Goal: Transaction & Acquisition: Purchase product/service

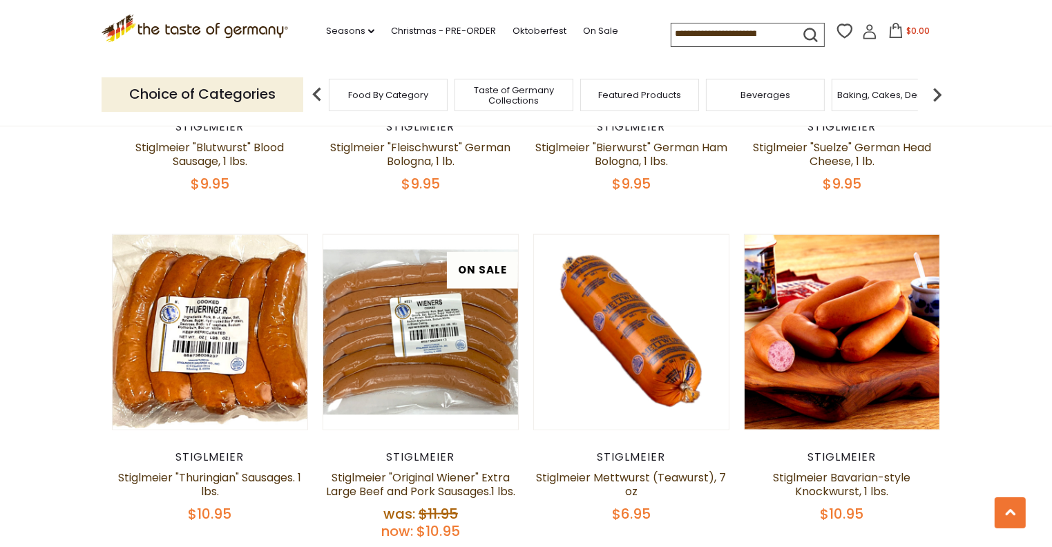
scroll to position [1381, 0]
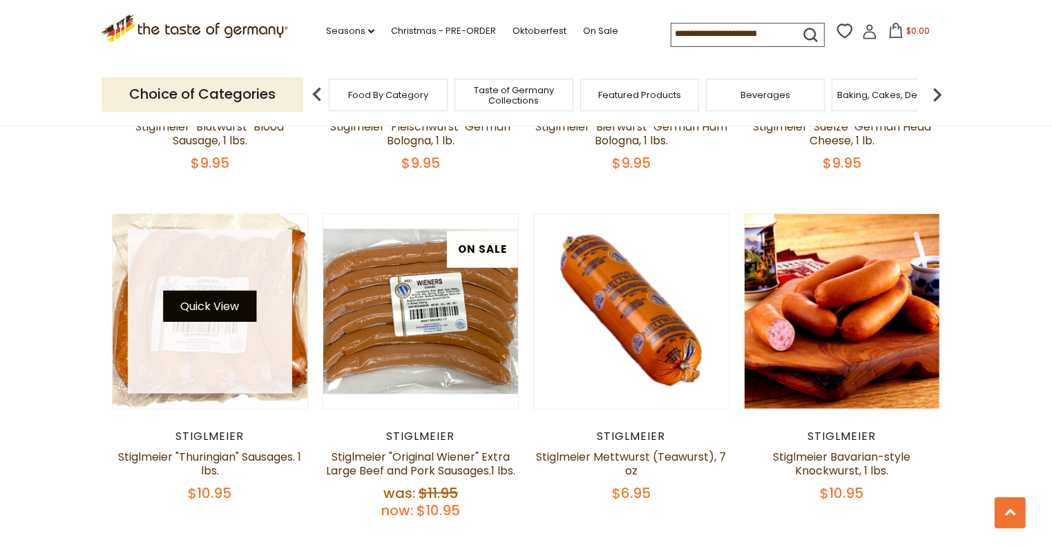
click at [196, 295] on button "Quick View" at bounding box center [209, 306] width 93 height 31
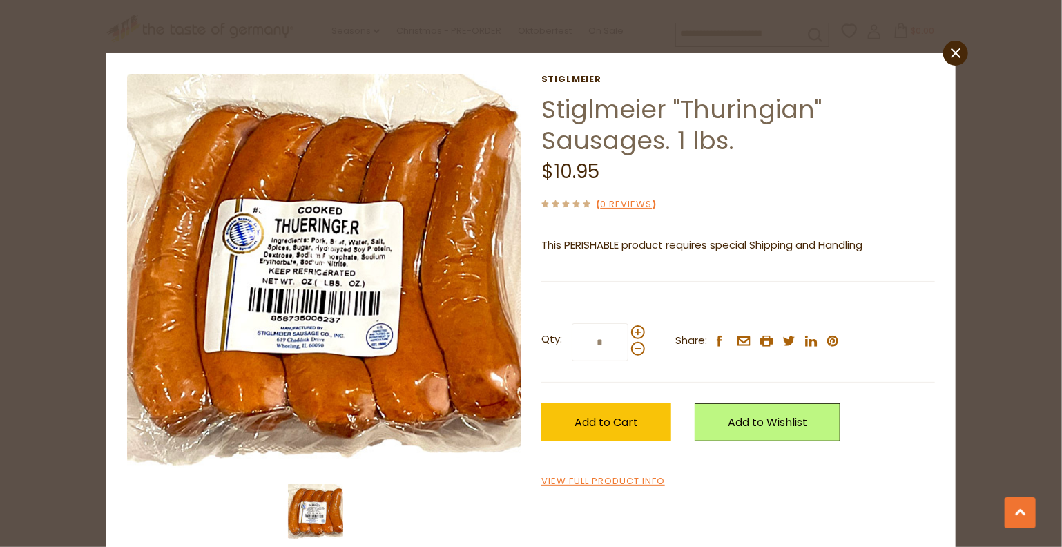
click at [591, 346] on input "*" at bounding box center [600, 342] width 57 height 38
click at [634, 333] on span at bounding box center [638, 332] width 14 height 14
click at [629, 333] on input "*" at bounding box center [600, 342] width 57 height 38
click at [634, 334] on span at bounding box center [638, 332] width 14 height 14
click at [629, 334] on input "*" at bounding box center [600, 342] width 57 height 38
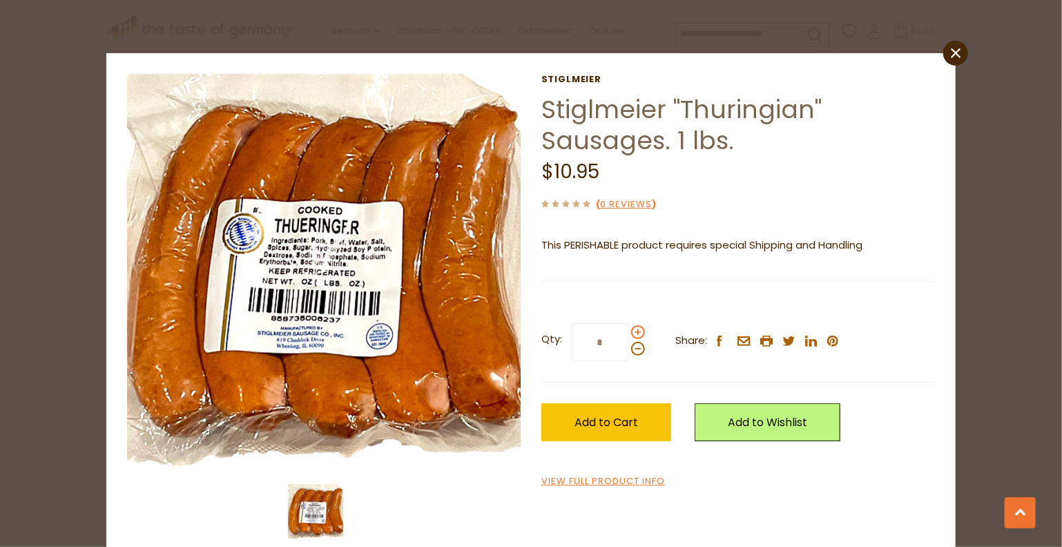
click at [634, 334] on span at bounding box center [638, 332] width 14 height 14
click at [629, 334] on input "*" at bounding box center [600, 342] width 57 height 38
click at [634, 334] on span at bounding box center [638, 332] width 14 height 14
click at [629, 334] on input "*" at bounding box center [600, 342] width 57 height 38
type input "*"
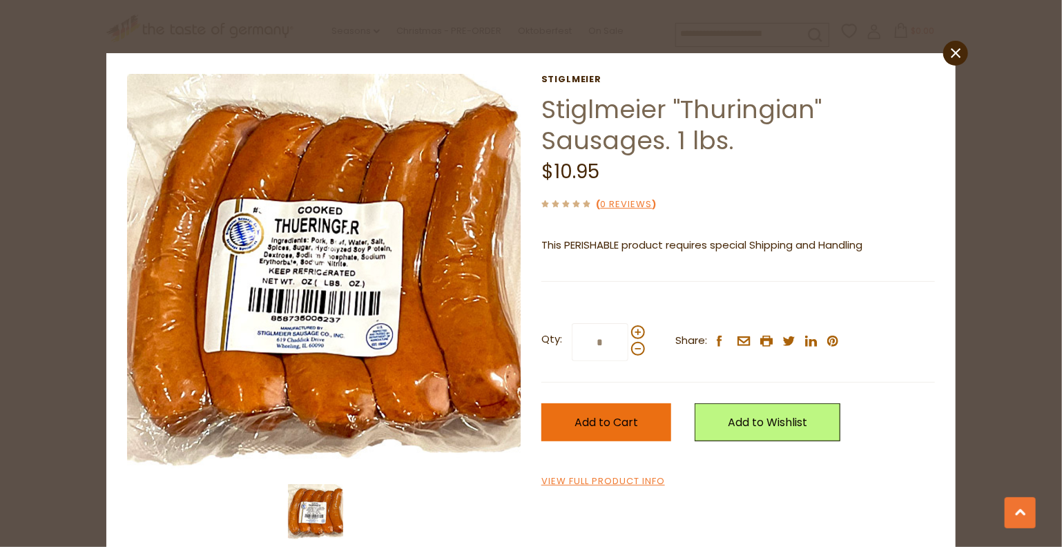
click at [604, 422] on span "Add to Cart" at bounding box center [607, 422] width 64 height 16
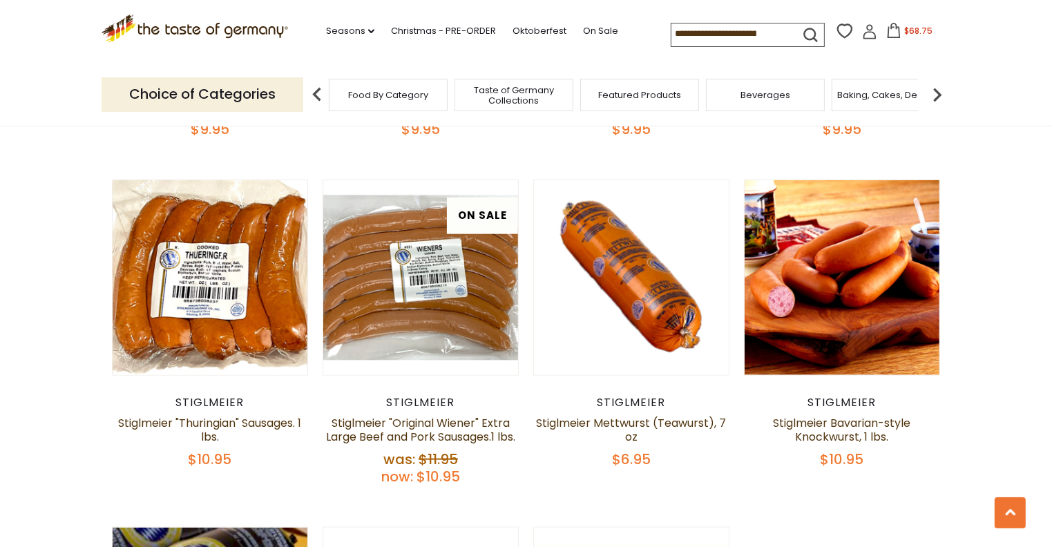
scroll to position [1412, 0]
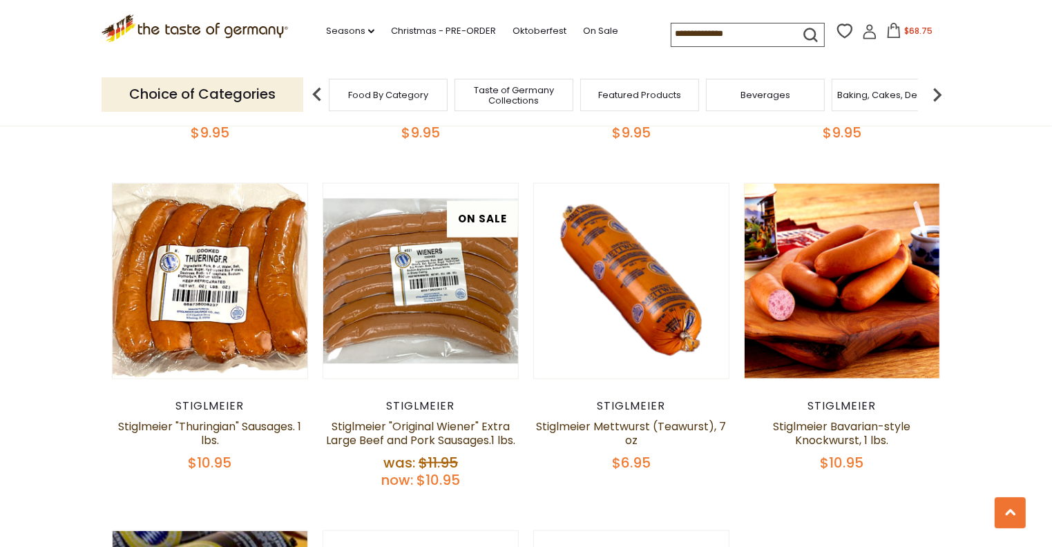
click at [771, 35] on input at bounding box center [729, 32] width 117 height 19
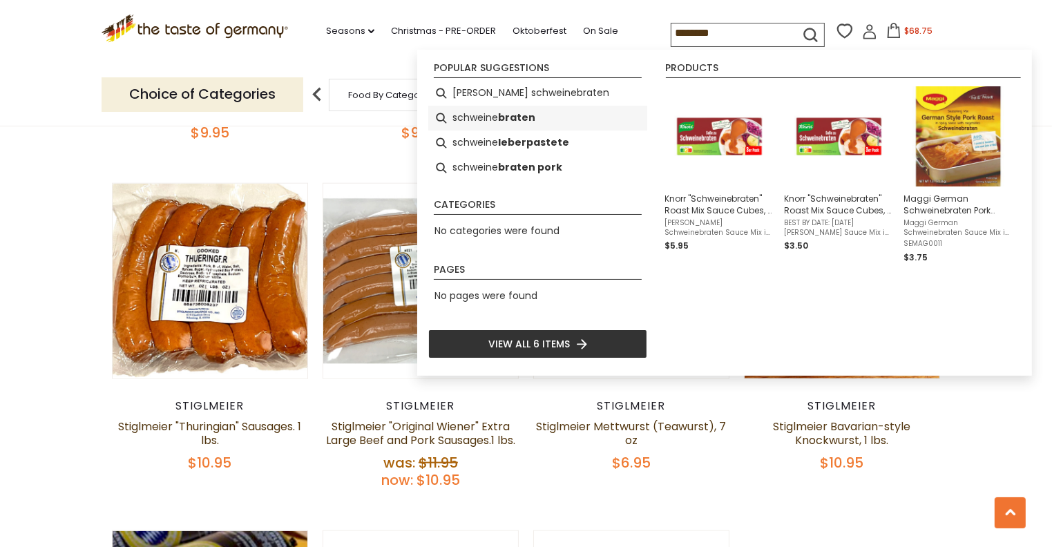
click at [499, 115] on b "braten" at bounding box center [516, 118] width 37 height 16
type input "**********"
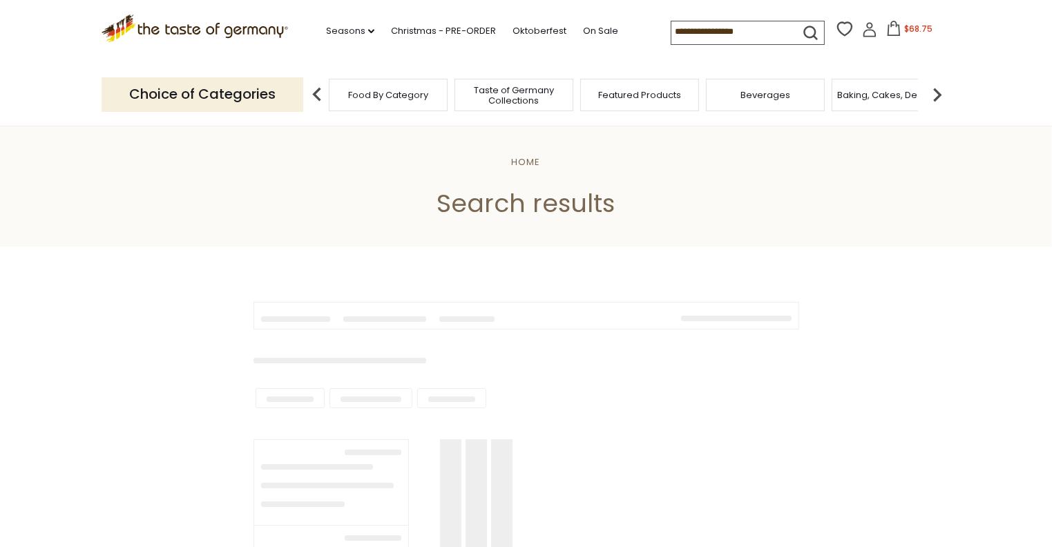
type input "**********"
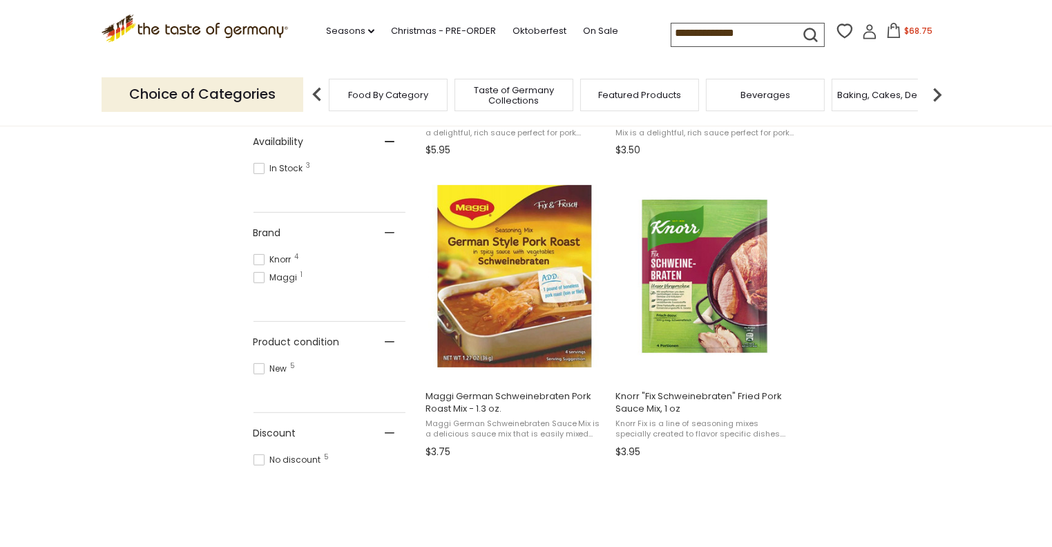
scroll to position [484, 0]
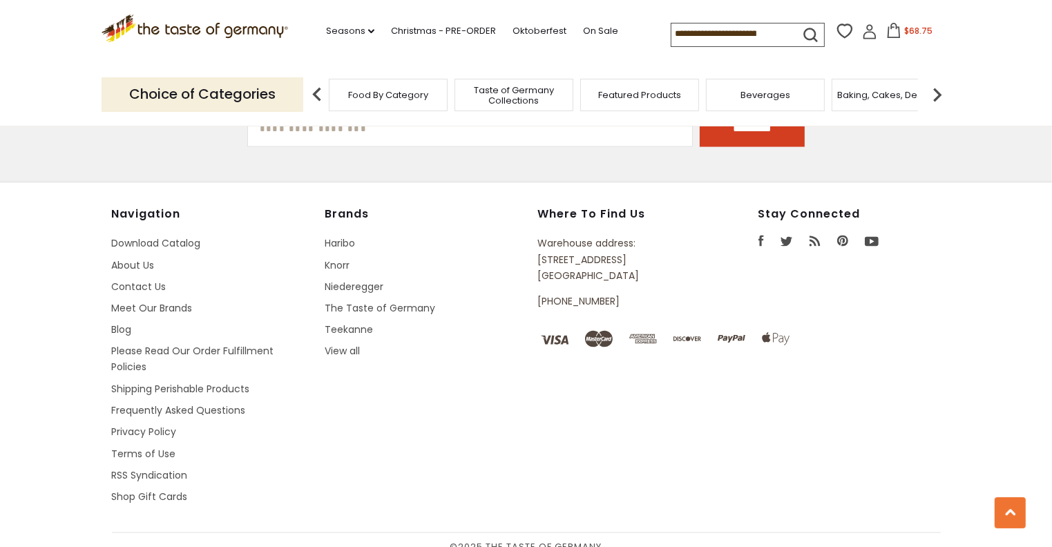
scroll to position [2310, 0]
click at [383, 93] on span "Food By Category" at bounding box center [388, 95] width 80 height 10
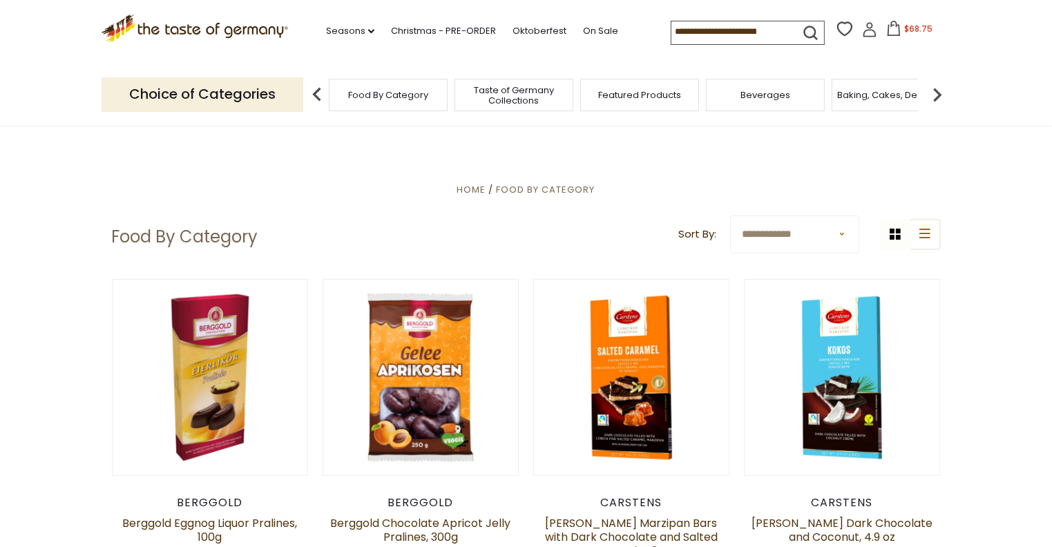
click at [314, 93] on img at bounding box center [317, 95] width 28 height 28
click at [286, 104] on p "Choice of Categories" at bounding box center [203, 94] width 202 height 34
click at [937, 95] on img at bounding box center [938, 95] width 28 height 28
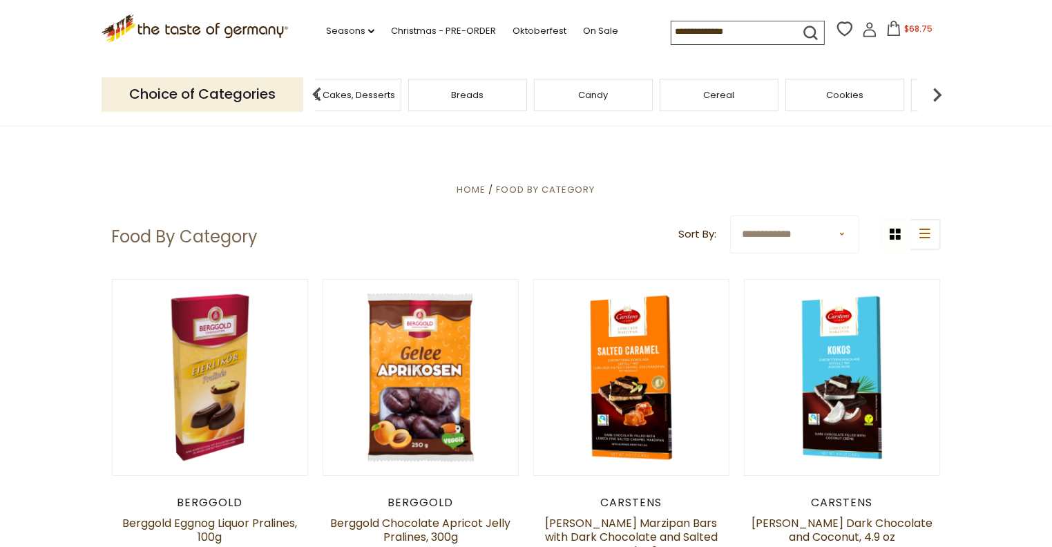
click at [938, 95] on img at bounding box center [938, 95] width 28 height 28
click at [939, 95] on img at bounding box center [938, 95] width 28 height 28
click at [941, 96] on img at bounding box center [938, 95] width 28 height 28
click at [942, 96] on img at bounding box center [938, 95] width 28 height 28
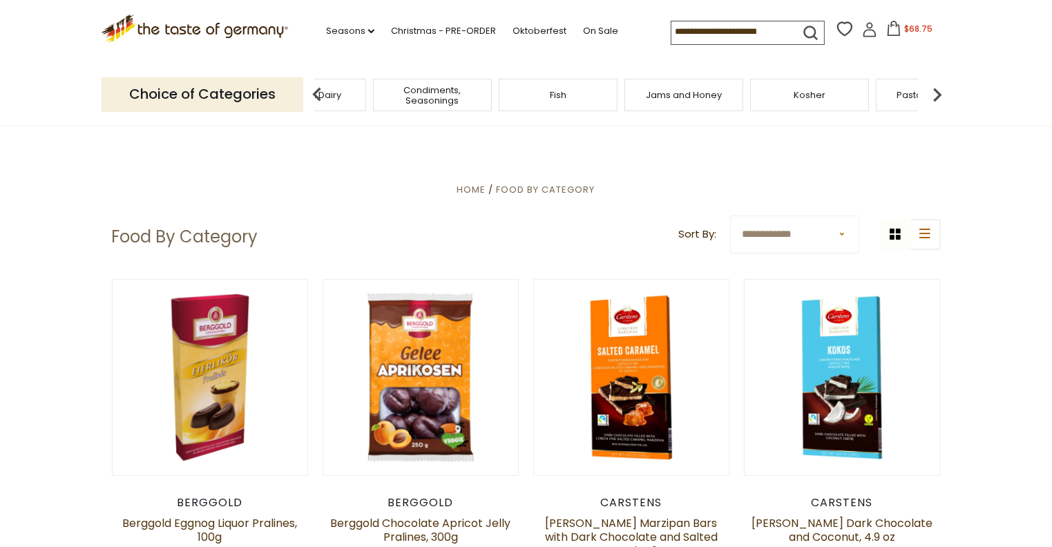
click at [942, 96] on img at bounding box center [938, 95] width 28 height 28
click at [945, 97] on img at bounding box center [938, 95] width 28 height 28
click at [946, 98] on img at bounding box center [938, 95] width 28 height 28
click at [946, 99] on img at bounding box center [938, 95] width 28 height 28
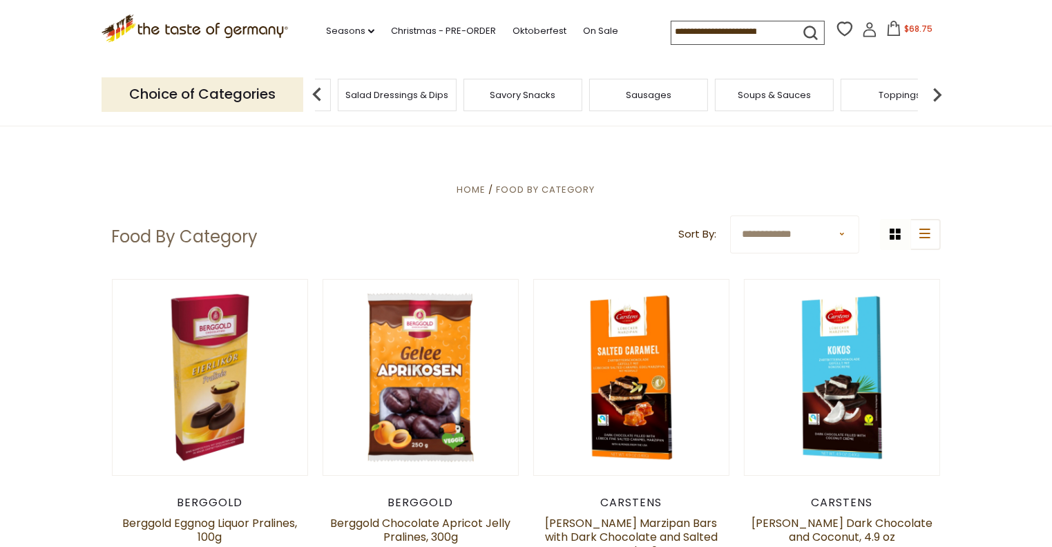
click at [946, 99] on img at bounding box center [938, 95] width 28 height 28
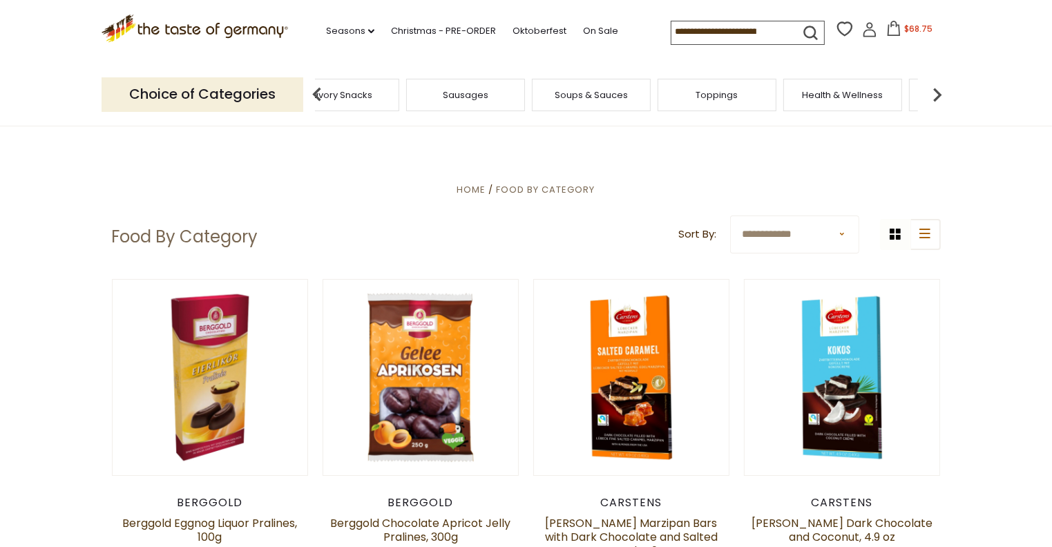
click at [946, 99] on img at bounding box center [938, 95] width 28 height 28
click at [948, 99] on img at bounding box center [938, 95] width 28 height 28
click at [947, 101] on img at bounding box center [938, 95] width 28 height 28
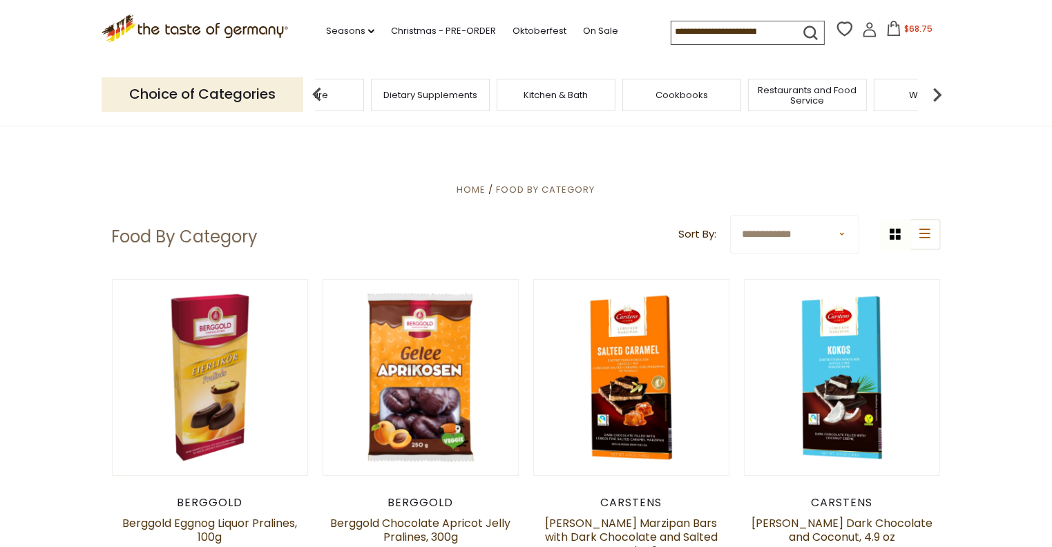
click at [807, 90] on span "Restaurants and Food Service" at bounding box center [807, 95] width 111 height 21
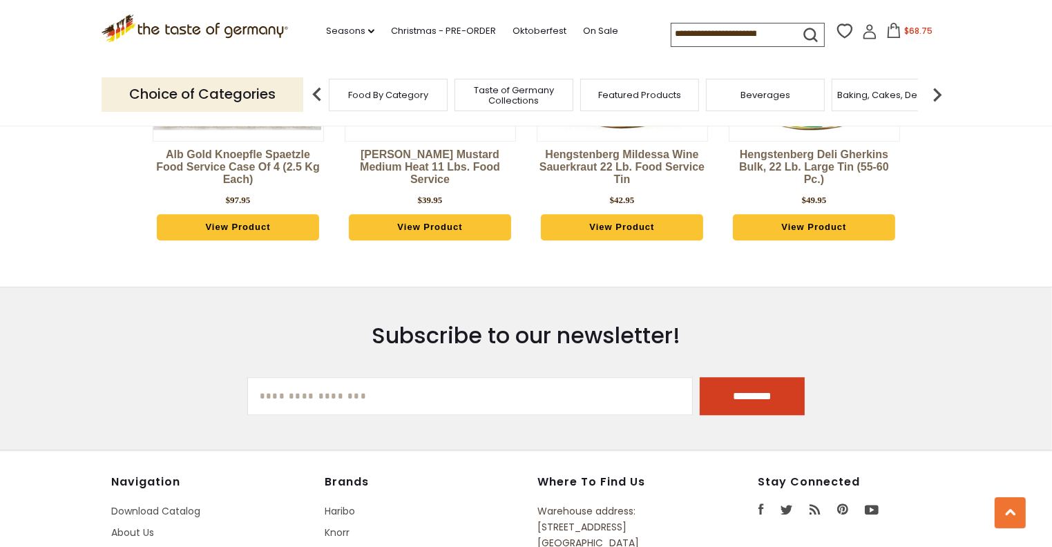
scroll to position [3278, 0]
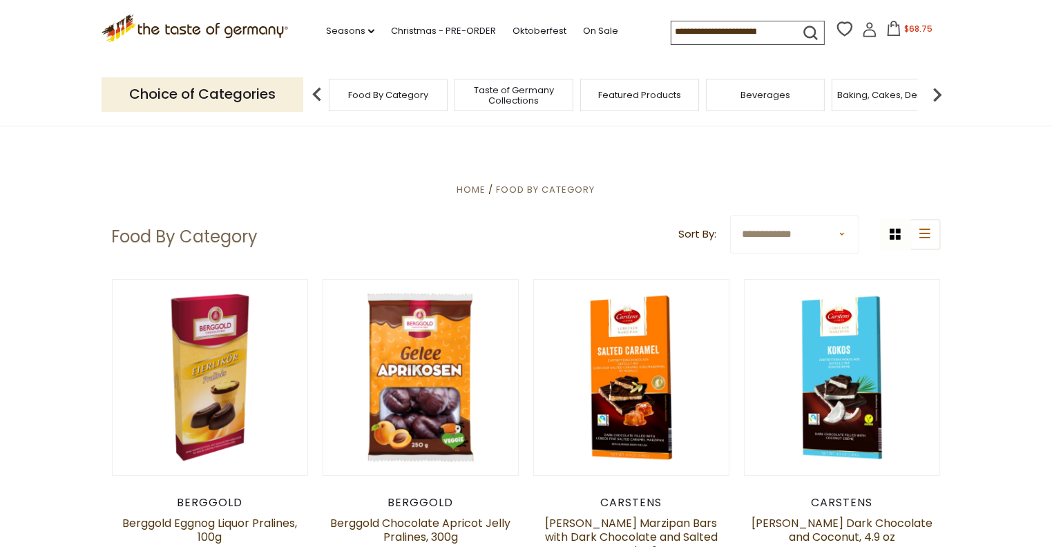
click at [318, 94] on img at bounding box center [317, 95] width 28 height 28
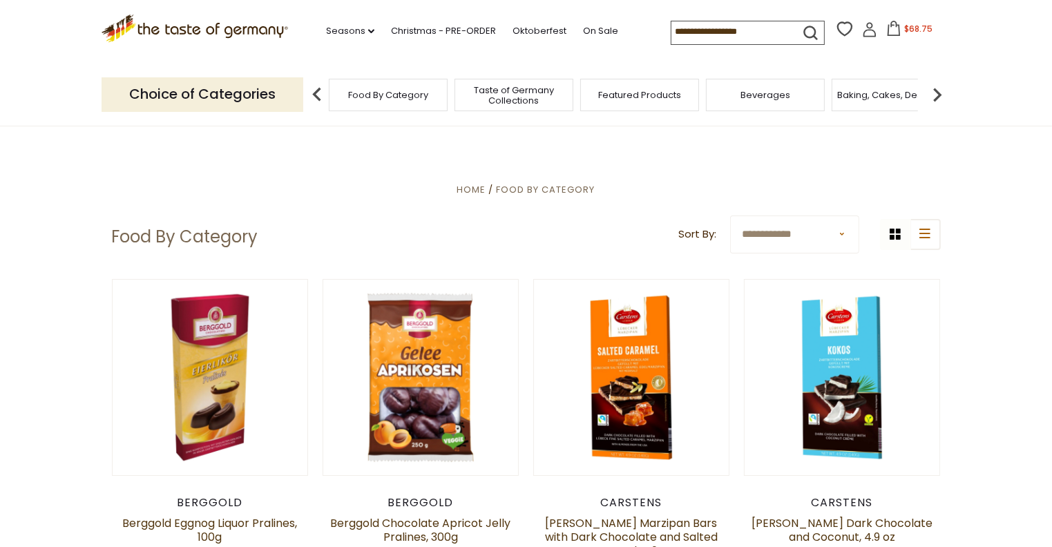
click at [318, 94] on img at bounding box center [317, 95] width 28 height 28
click at [151, 96] on p "Choice of Categories" at bounding box center [203, 94] width 202 height 34
click at [934, 94] on img at bounding box center [938, 95] width 28 height 28
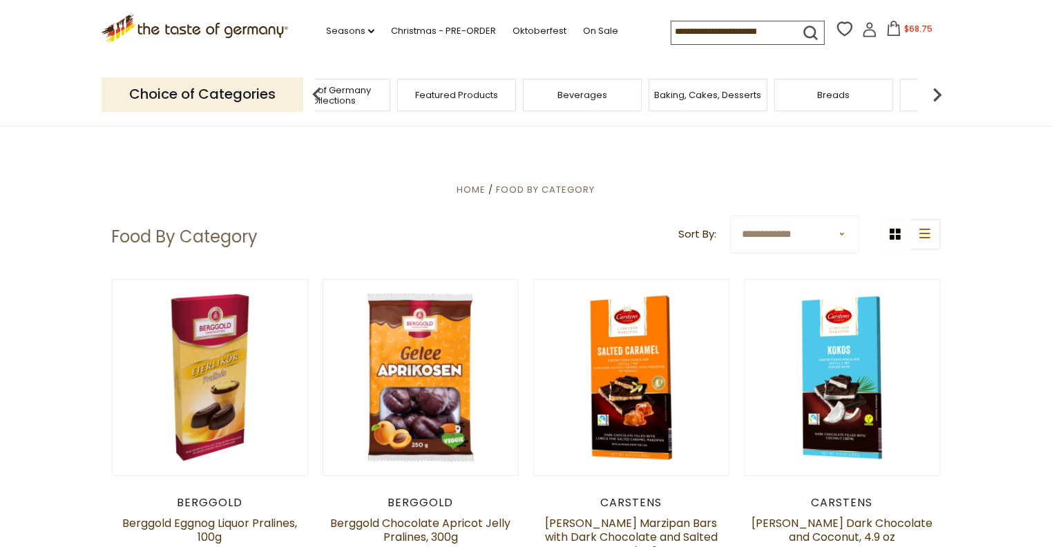
click at [934, 94] on img at bounding box center [938, 95] width 28 height 28
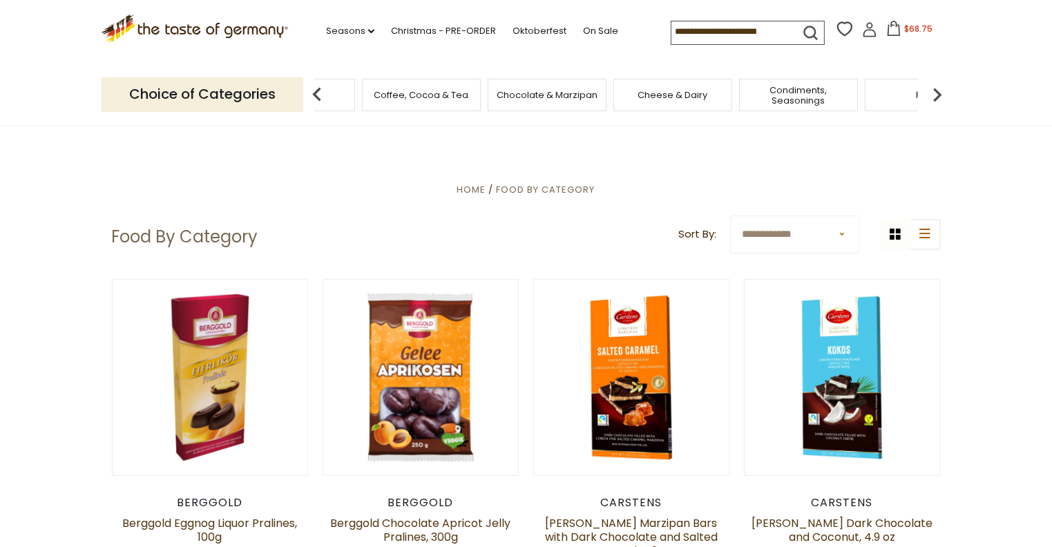
click at [934, 94] on img at bounding box center [938, 95] width 28 height 28
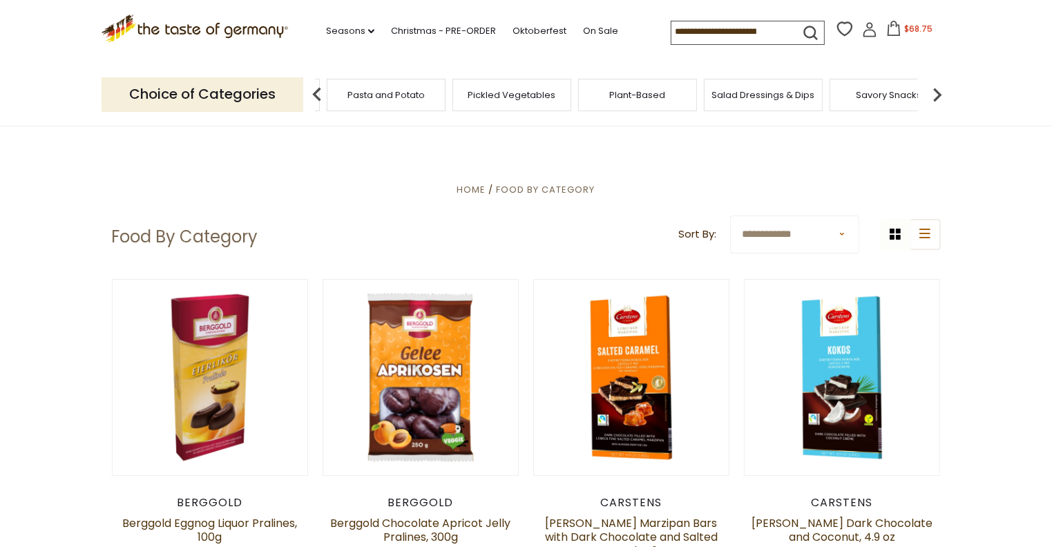
click at [934, 94] on img at bounding box center [938, 95] width 28 height 28
click at [935, 96] on img at bounding box center [938, 95] width 28 height 28
click at [644, 102] on div "Sausages" at bounding box center [648, 95] width 119 height 32
click at [648, 92] on span "Sausages" at bounding box center [659, 95] width 46 height 10
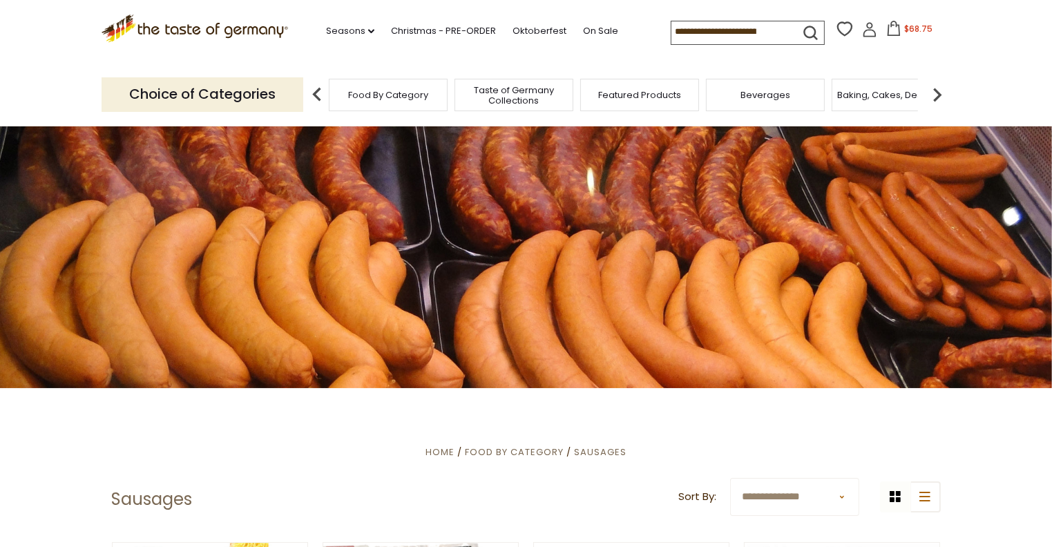
click at [843, 497] on select "**********" at bounding box center [794, 497] width 129 height 38
click at [931, 444] on ul "Home Food By Category Sausages" at bounding box center [526, 451] width 829 height 17
click at [459, 28] on link "Christmas - PRE-ORDER" at bounding box center [443, 30] width 105 height 15
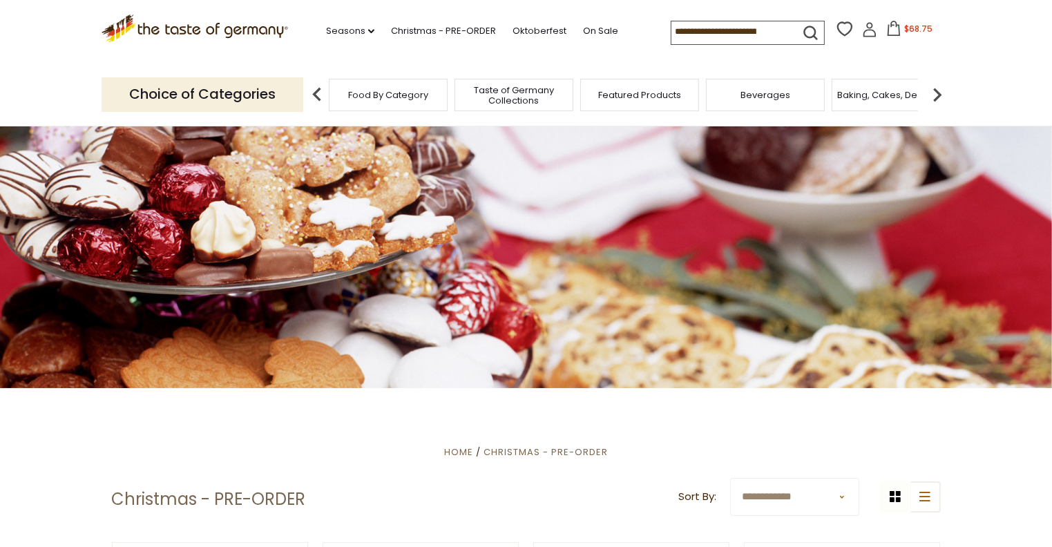
click at [519, 93] on span "Taste of Germany Collections" at bounding box center [514, 95] width 111 height 21
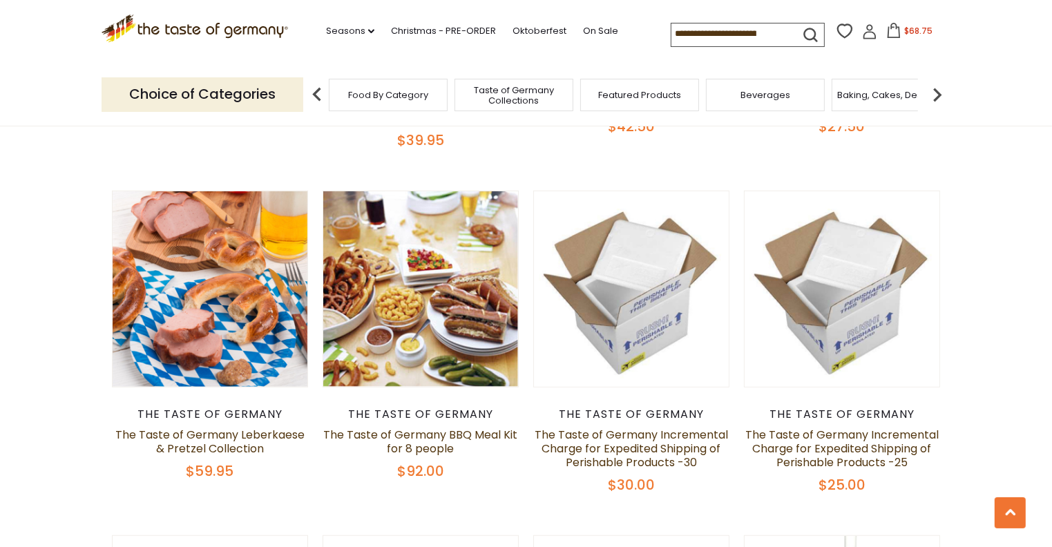
scroll to position [760, 0]
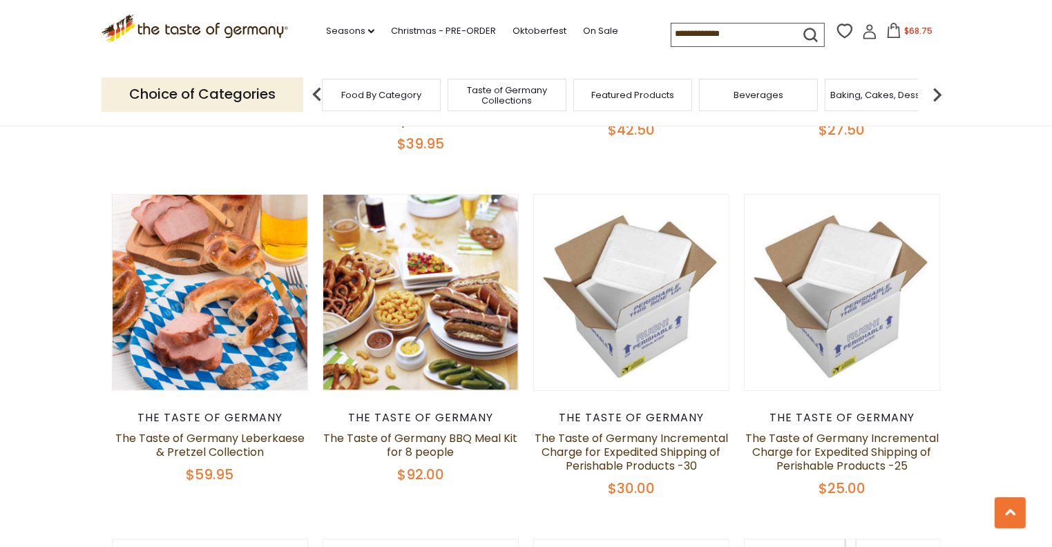
click at [611, 90] on span "Featured Products" at bounding box center [632, 95] width 83 height 10
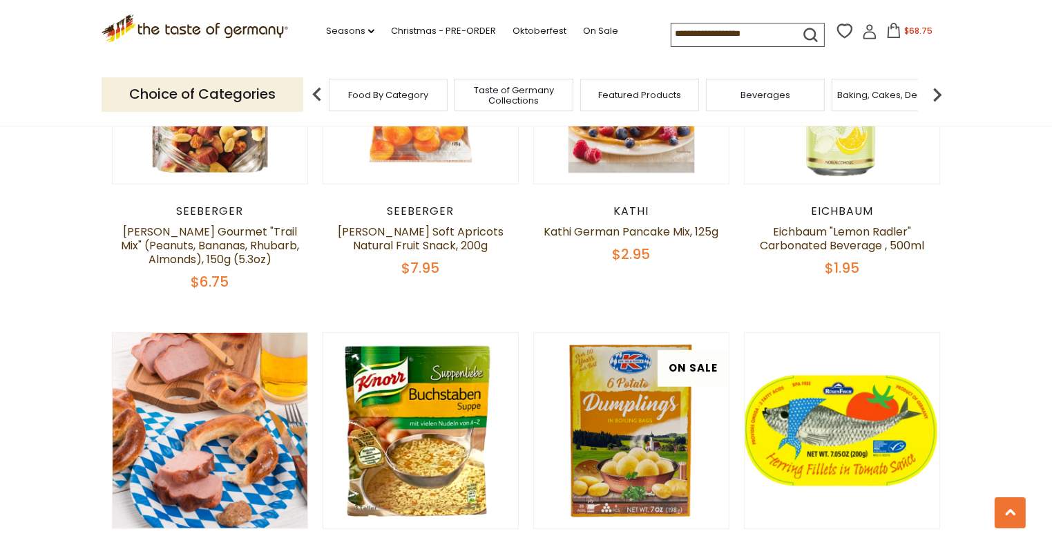
scroll to position [553, 0]
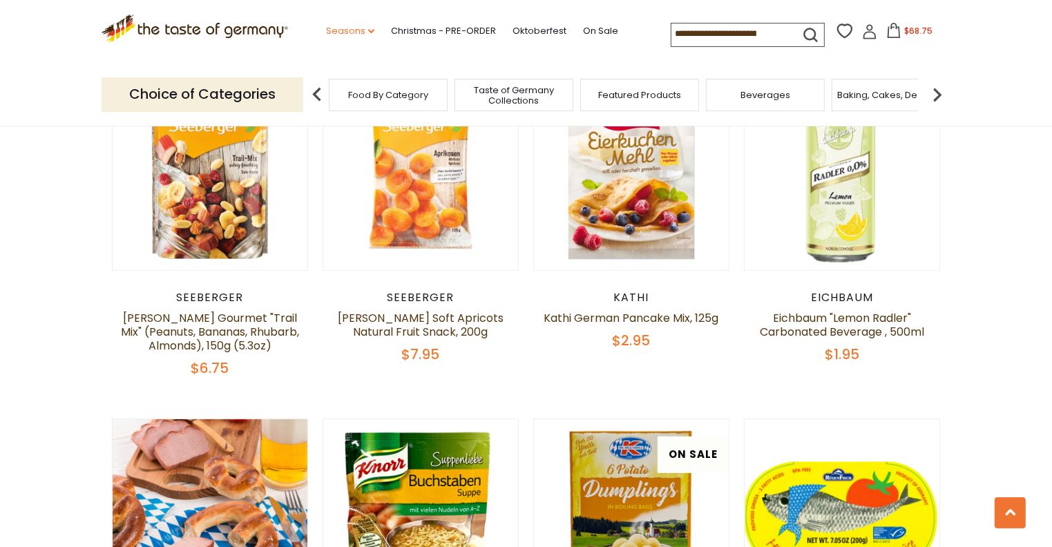
click at [368, 30] on icon "dropdown_arrow" at bounding box center [371, 31] width 6 height 5
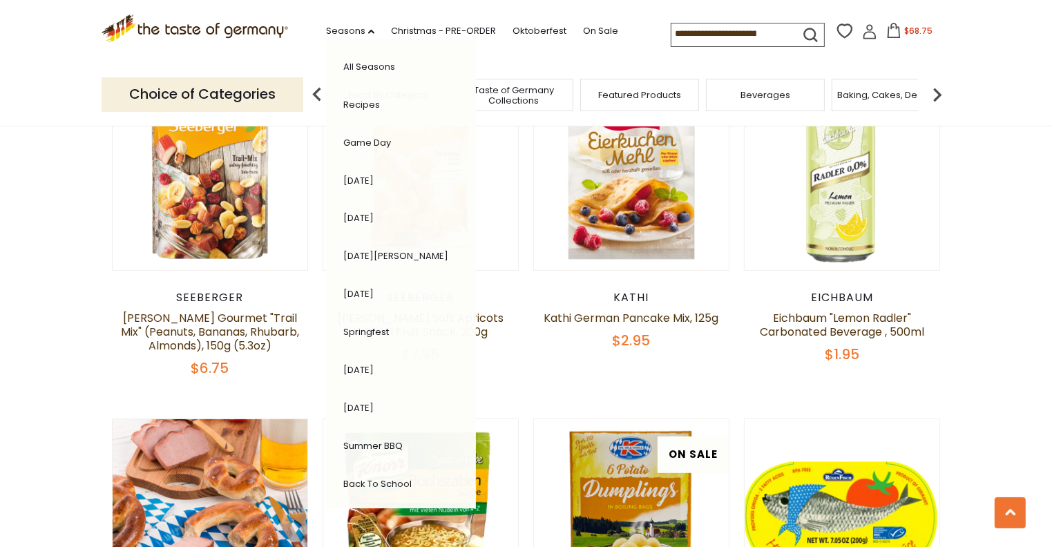
click at [357, 68] on link "All Seasons" at bounding box center [369, 66] width 52 height 13
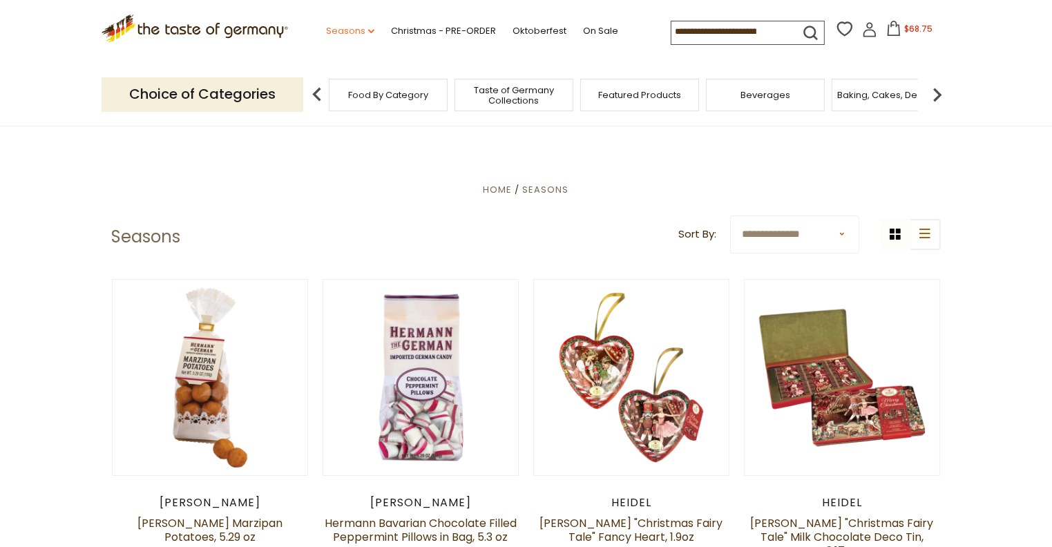
click at [368, 29] on icon "dropdown_arrow" at bounding box center [371, 31] width 6 height 5
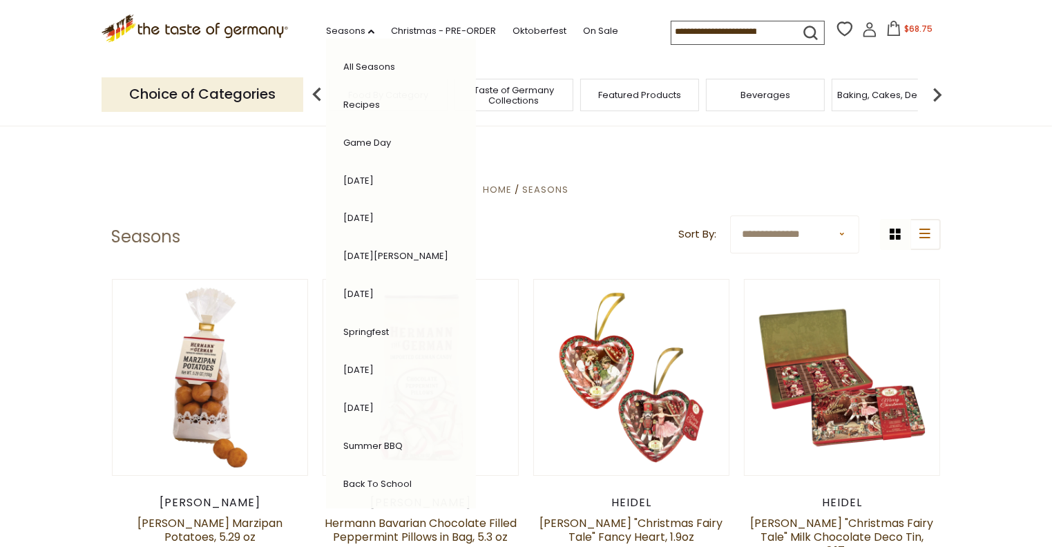
click at [369, 104] on link "Recipes" at bounding box center [361, 104] width 37 height 13
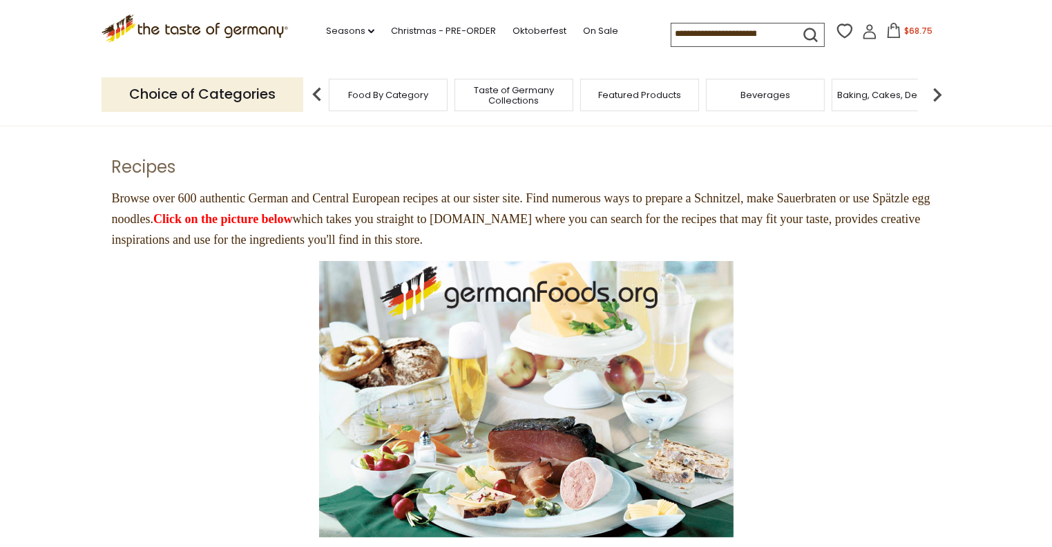
scroll to position [69, 0]
click at [191, 32] on icon at bounding box center [194, 26] width 187 height 23
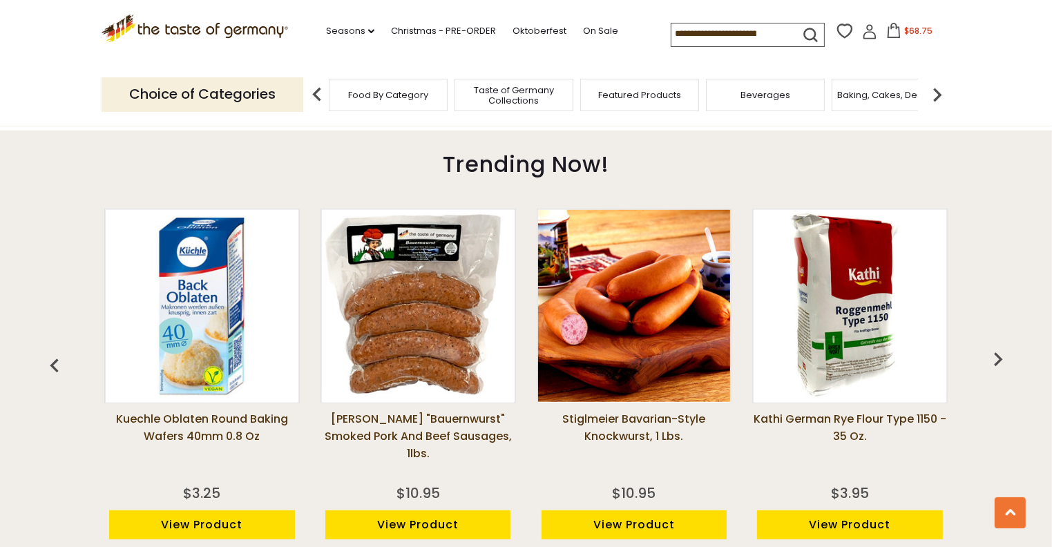
scroll to position [975, 0]
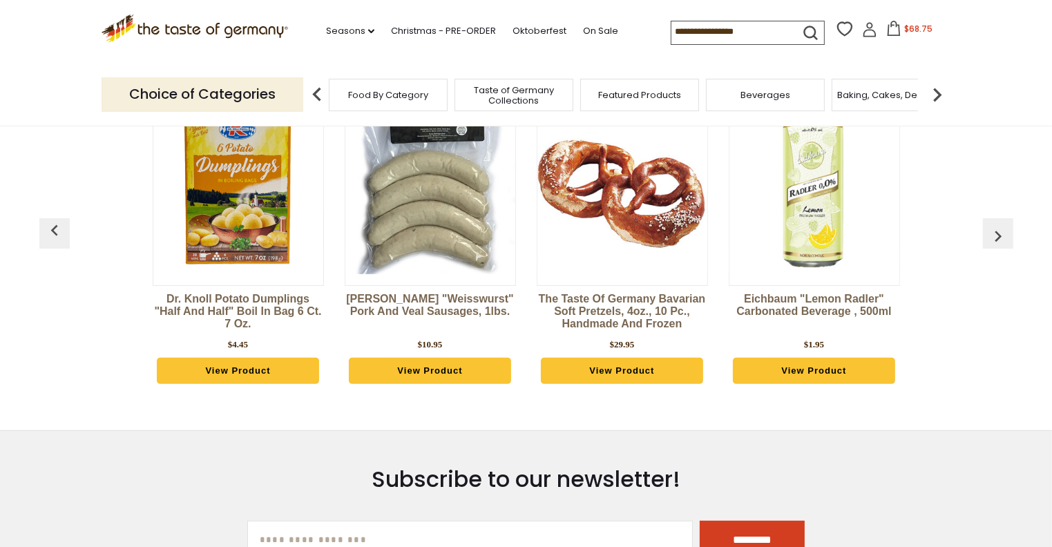
scroll to position [553, 0]
